Goal: Information Seeking & Learning: Learn about a topic

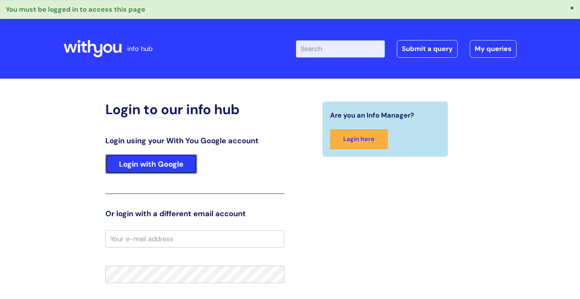
click at [162, 165] on link "Login with Google" at bounding box center [151, 164] width 92 height 20
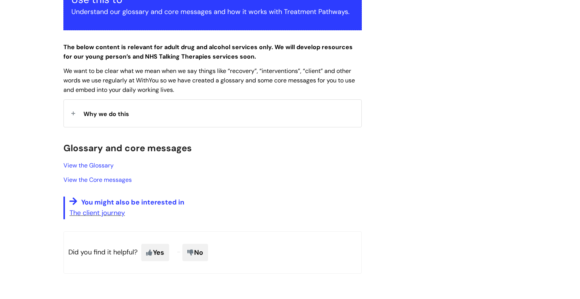
scroll to position [177, 0]
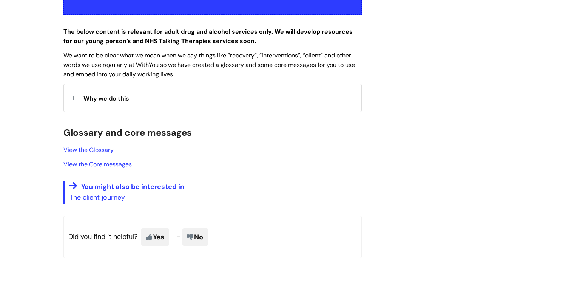
click at [119, 104] on div "Why we do this" at bounding box center [213, 97] width 298 height 27
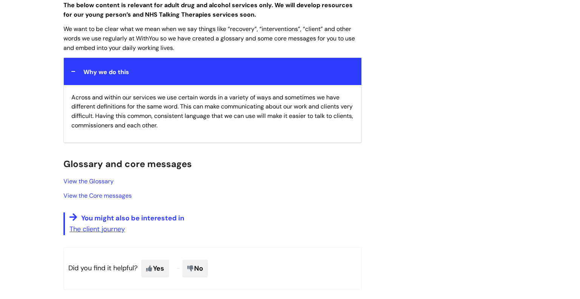
scroll to position [208, 0]
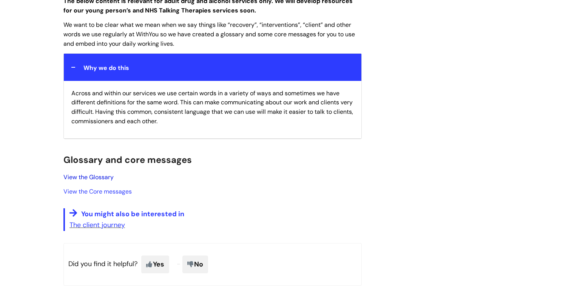
click at [107, 176] on link "View the Glossary" at bounding box center [88, 177] width 50 height 8
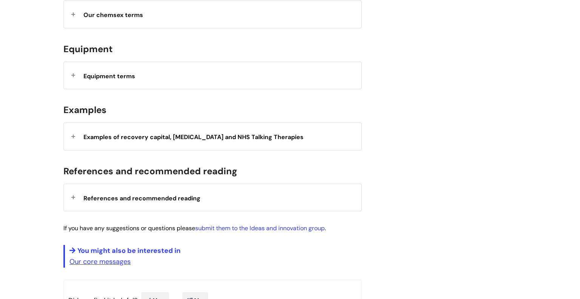
scroll to position [486, 0]
click at [97, 70] on strong "Equipment terms" at bounding box center [109, 74] width 52 height 11
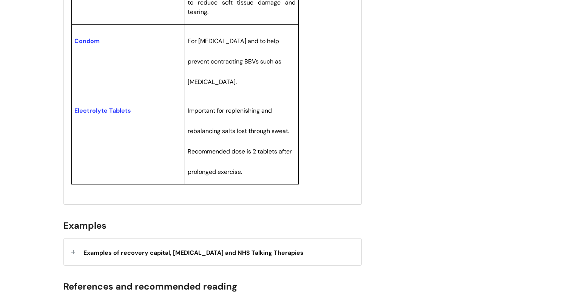
scroll to position [913, 0]
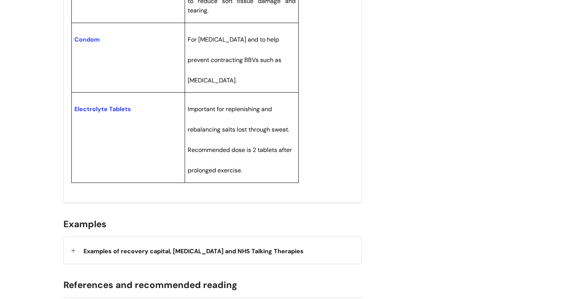
click at [108, 247] on span "Examples of recovery capital, harm reduction and NHS Talking Therapies" at bounding box center [193, 251] width 220 height 8
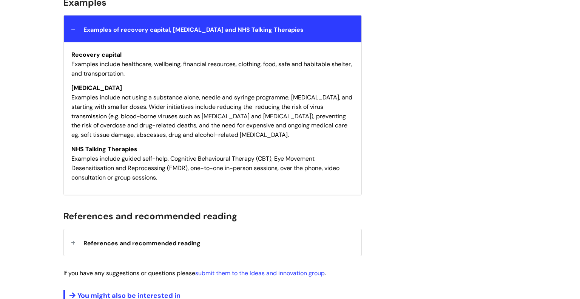
scroll to position [1137, 0]
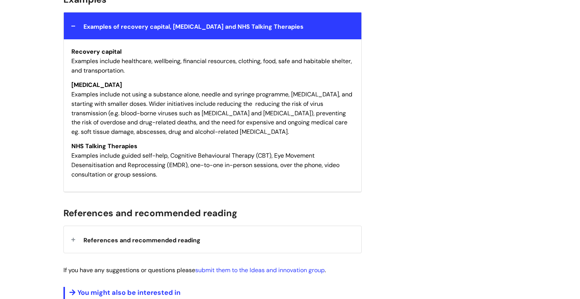
click at [158, 229] on div "References and recommended reading" at bounding box center [213, 239] width 298 height 27
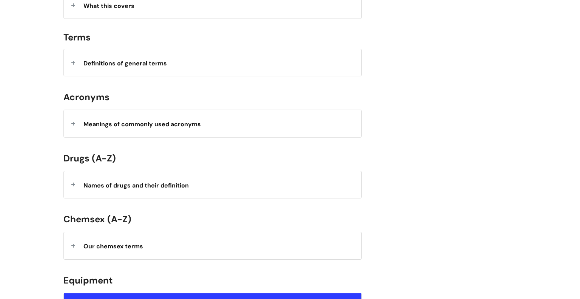
scroll to position [253, 0]
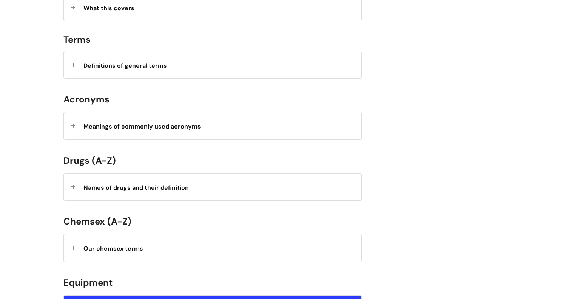
click at [143, 179] on div "Names of drugs and their definition" at bounding box center [213, 186] width 298 height 27
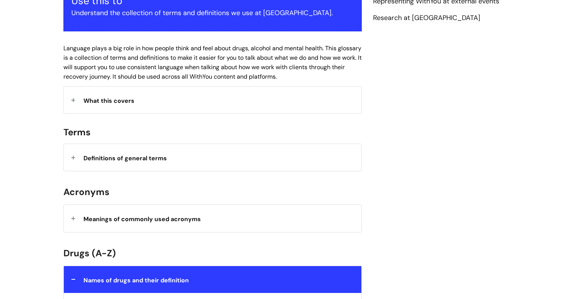
scroll to position [160, 0]
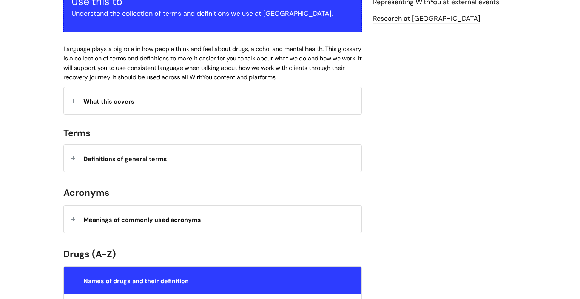
click at [159, 158] on span "Definitions of general terms" at bounding box center [124, 159] width 83 height 8
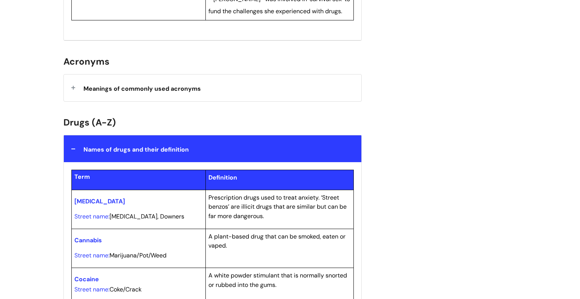
scroll to position [3171, 0]
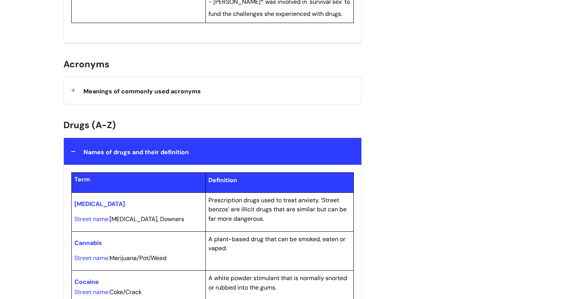
click at [209, 104] on div "Meanings of commonly used acronyms" at bounding box center [213, 90] width 298 height 27
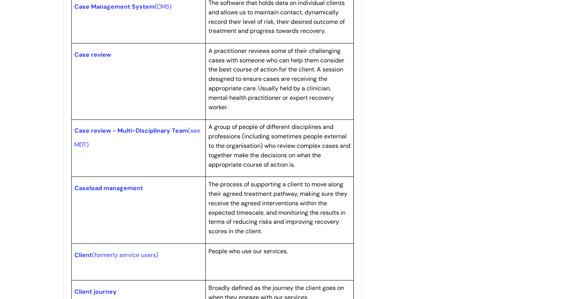
scroll to position [0, 0]
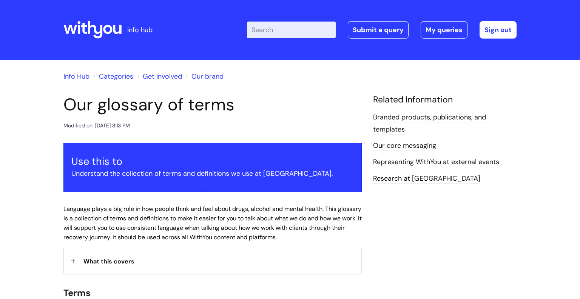
click at [421, 114] on link "Branded products, publications, and templates" at bounding box center [429, 124] width 113 height 22
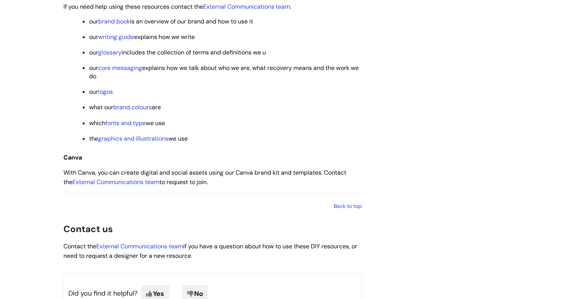
scroll to position [1105, 0]
click at [126, 128] on link "fonts and type" at bounding box center [125, 124] width 40 height 8
click at [125, 128] on link "fonts and type" at bounding box center [125, 124] width 40 height 8
